Goal: Transaction & Acquisition: Purchase product/service

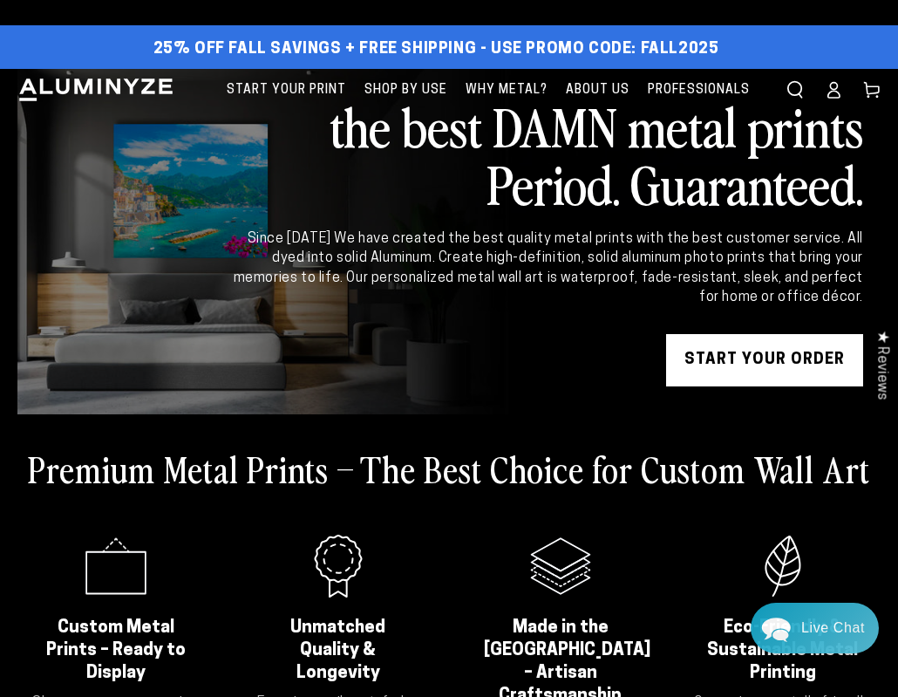
click at [807, 371] on link "START YOUR Order" at bounding box center [764, 360] width 197 height 52
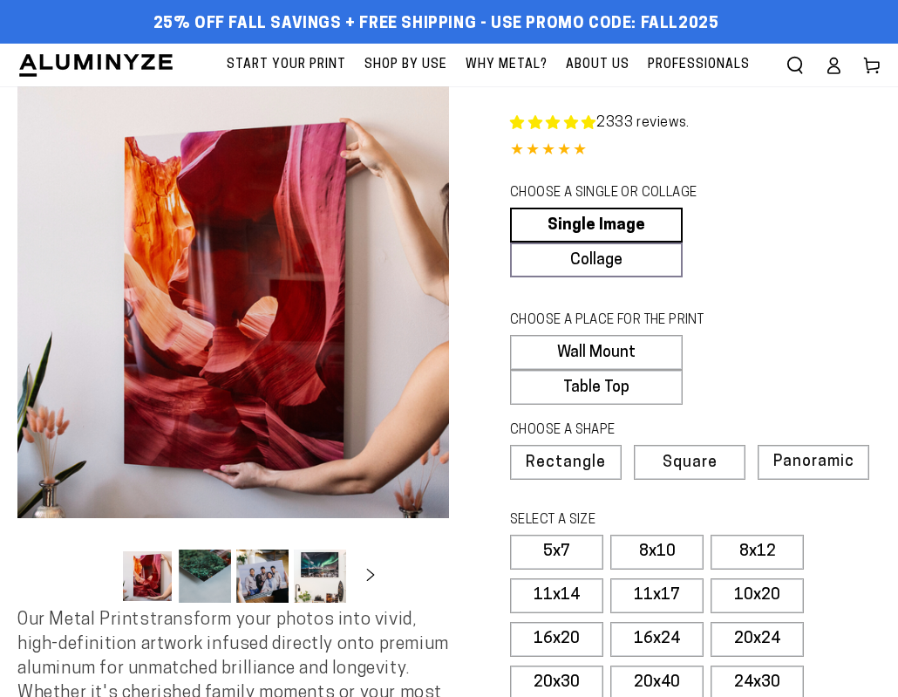
select select "**********"
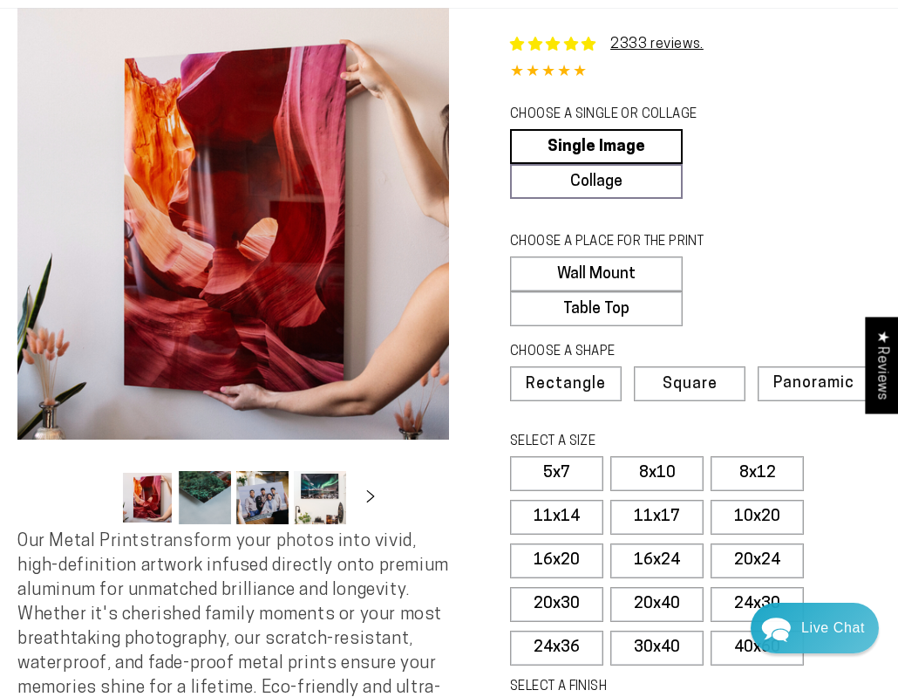
scroll to position [100, 0]
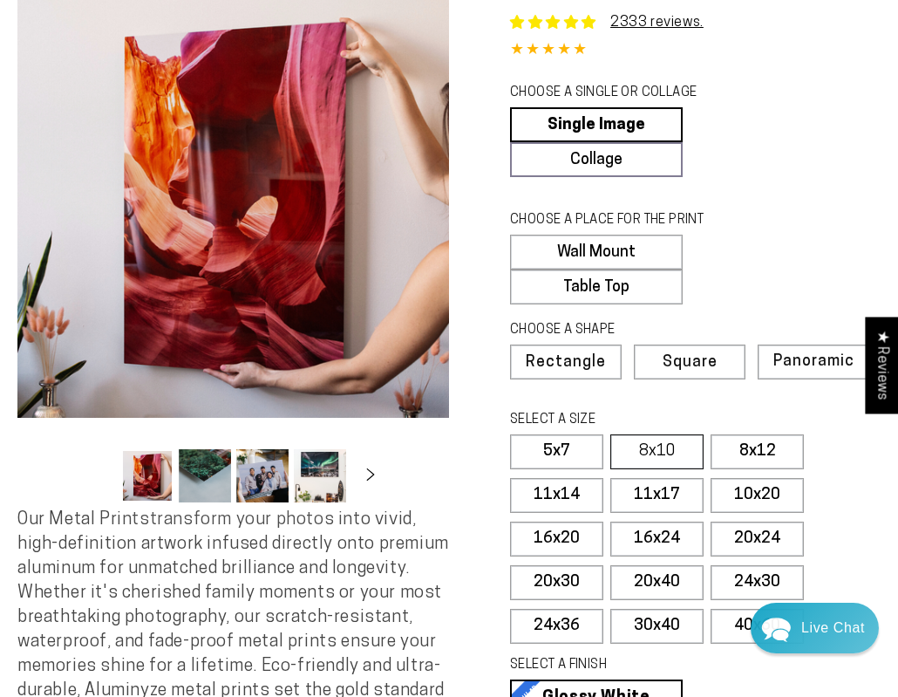
click at [630, 445] on label "8x10" at bounding box center [656, 451] width 93 height 35
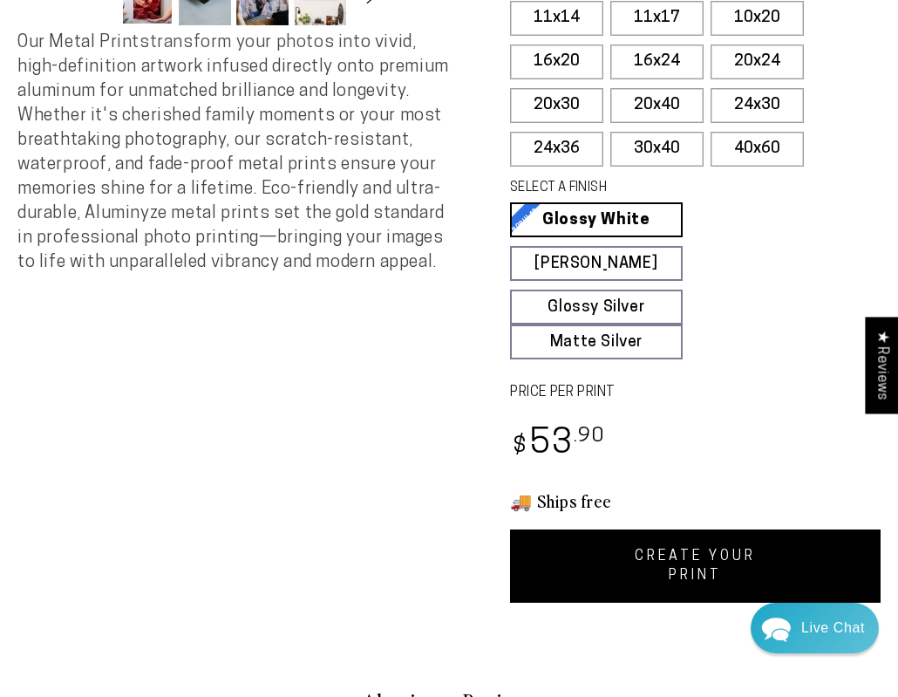
scroll to position [580, 0]
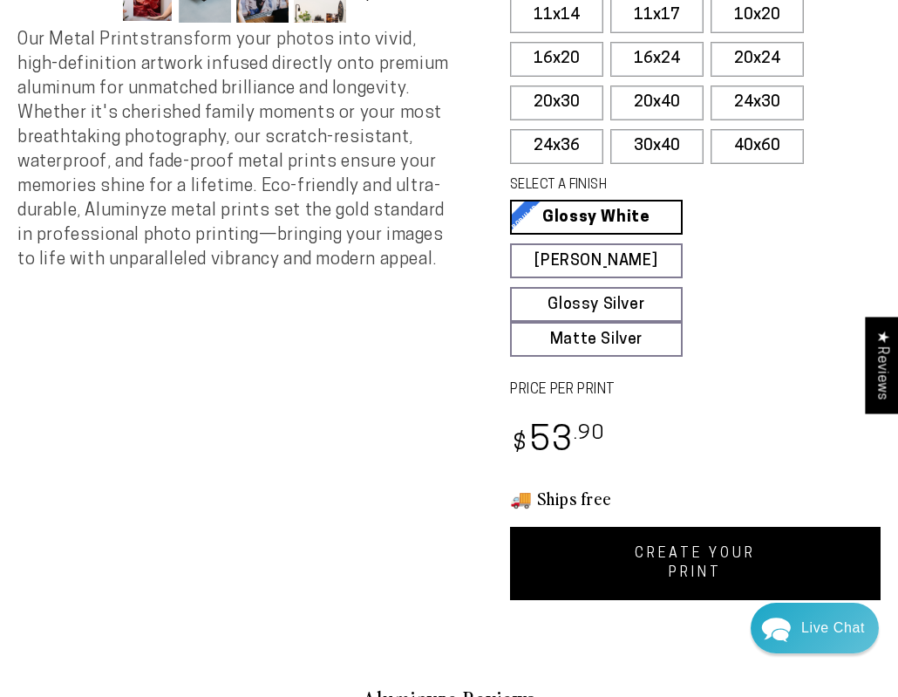
click at [707, 552] on link "CREATE YOUR PRINT" at bounding box center [695, 563] width 371 height 73
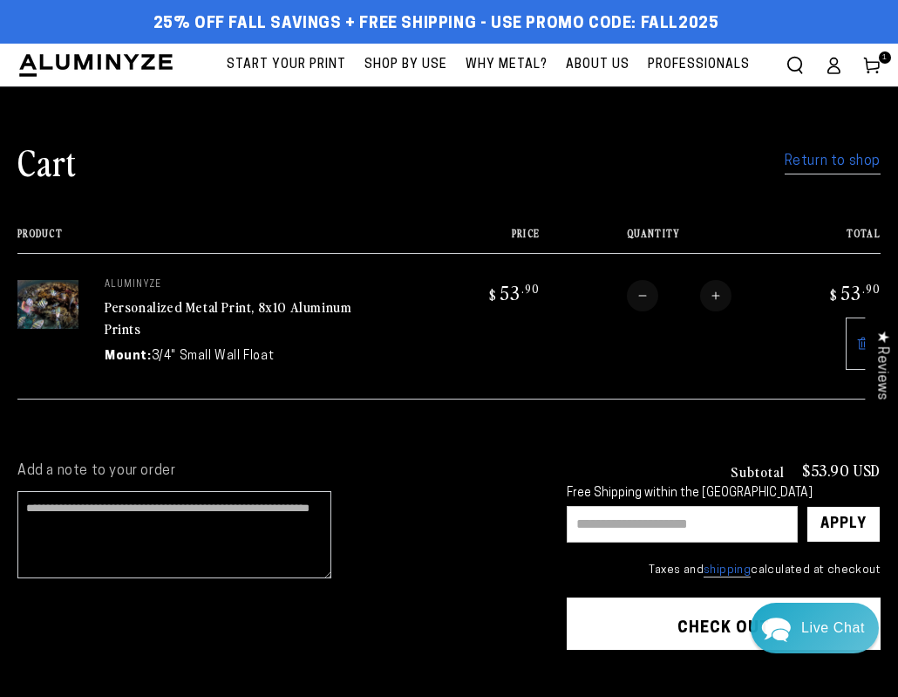
click at [659, 527] on input "text" at bounding box center [682, 524] width 231 height 37
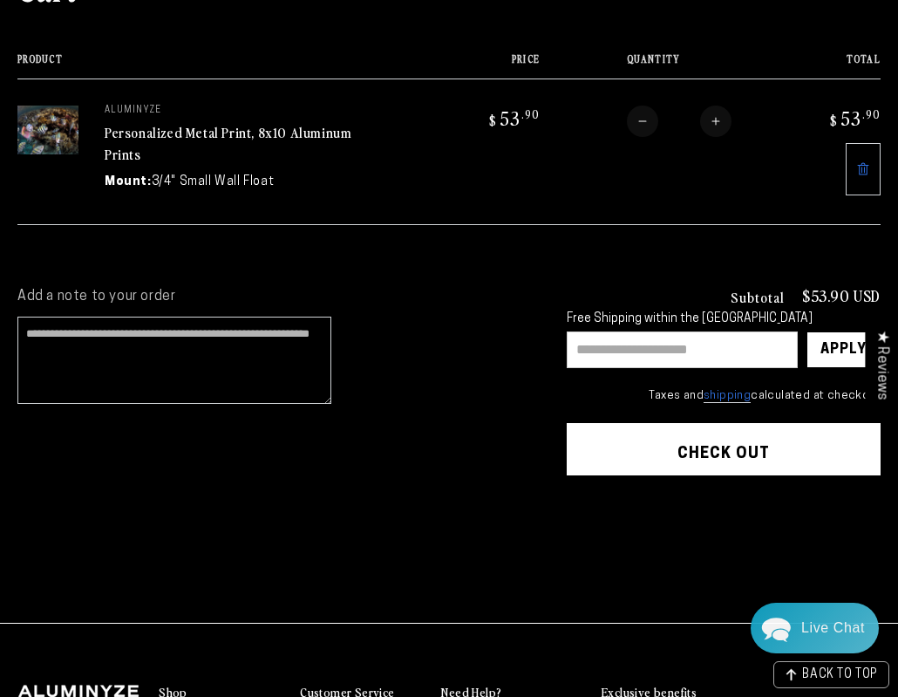
scroll to position [176, 0]
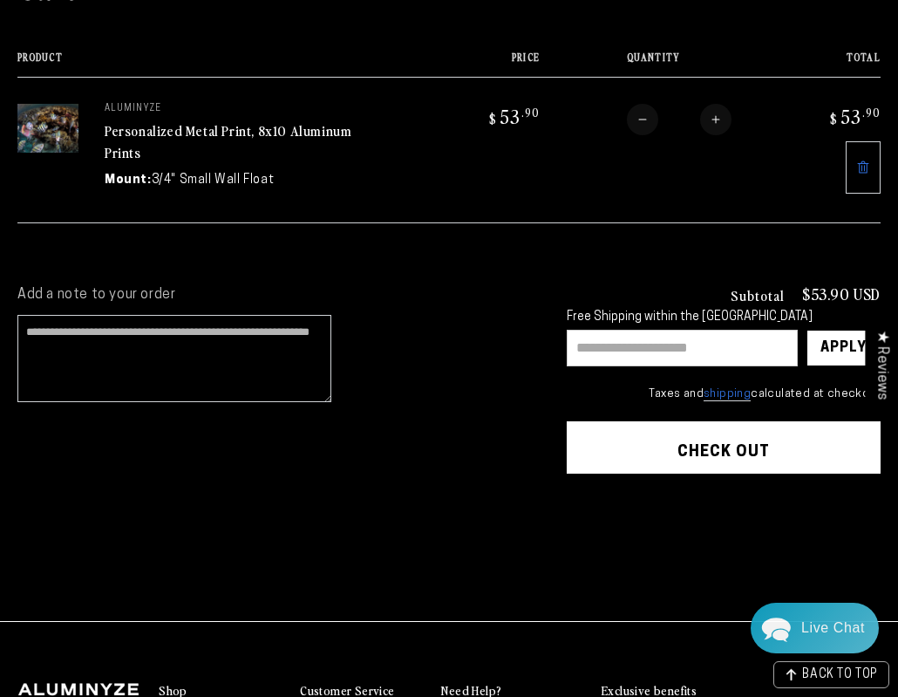
click at [651, 455] on button "Check out" at bounding box center [724, 447] width 314 height 52
